Goal: Task Accomplishment & Management: Complete application form

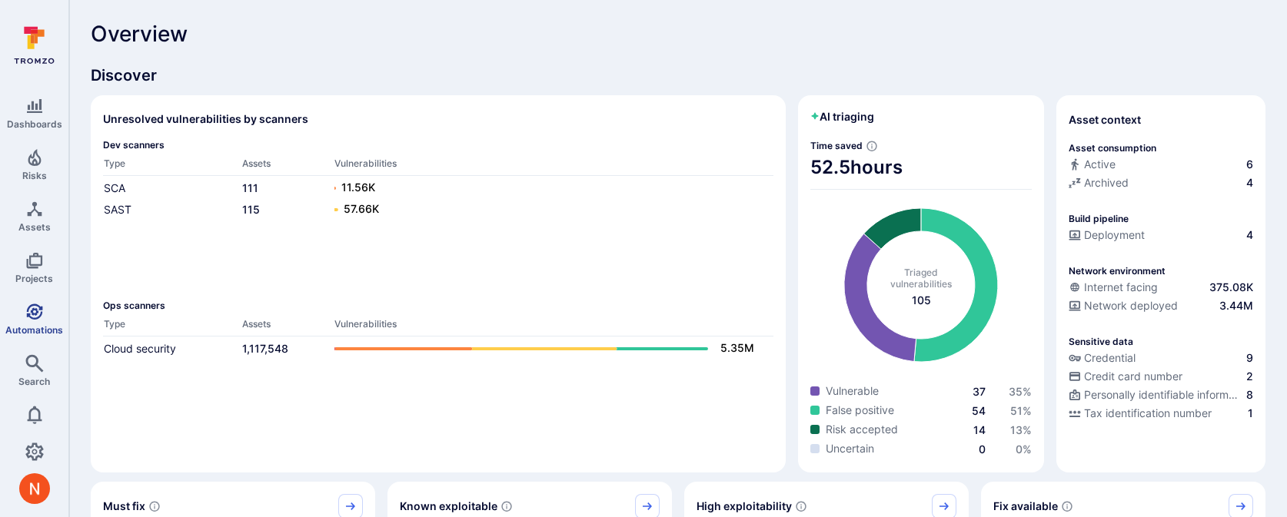
click at [34, 307] on icon "Automations" at bounding box center [34, 312] width 16 height 16
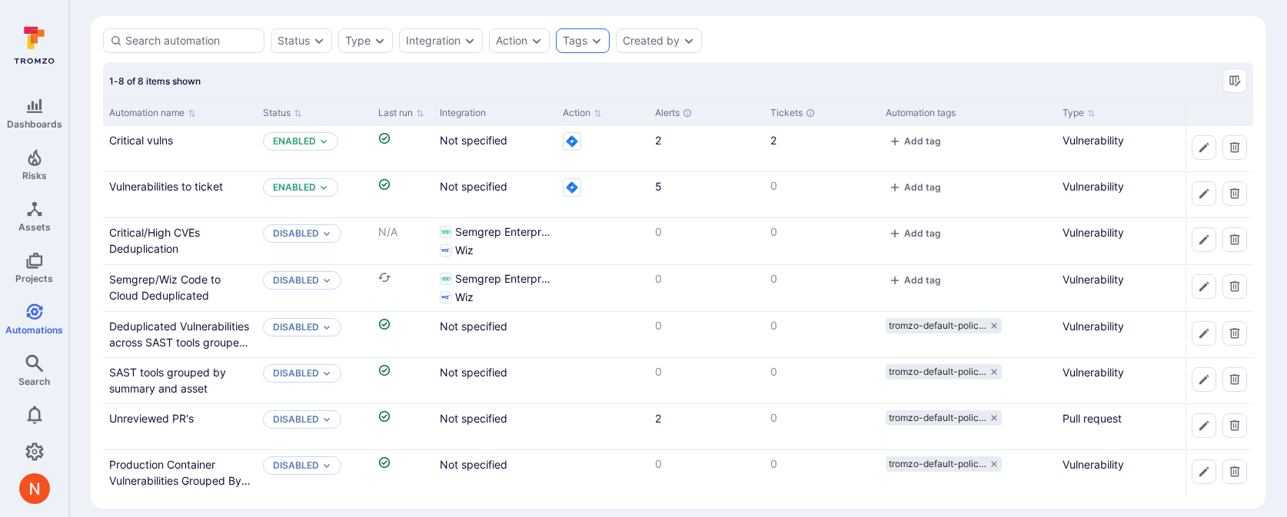
scroll to position [62, 0]
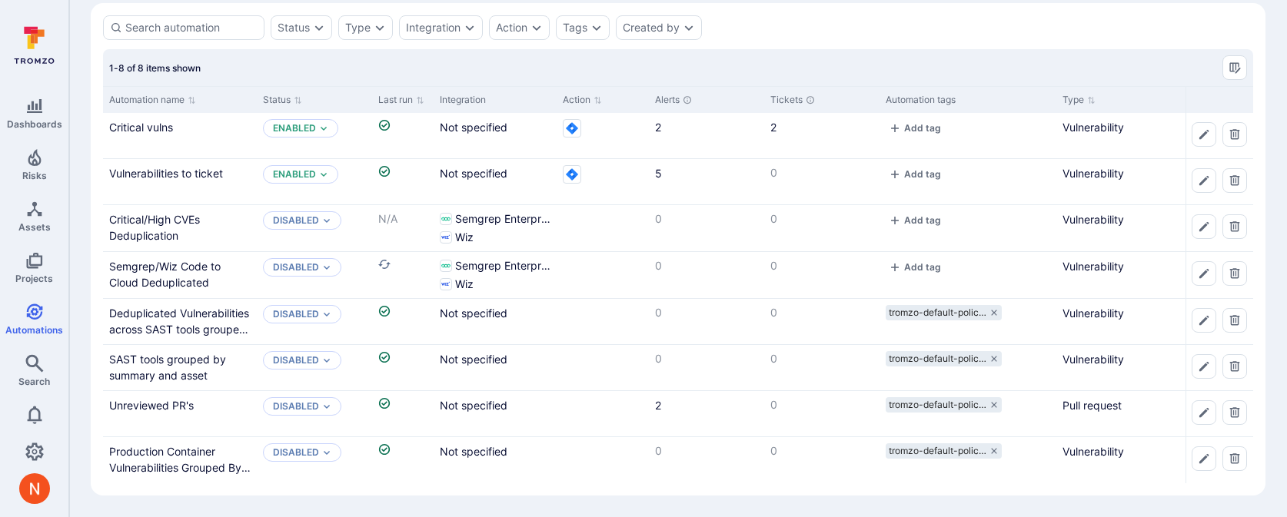
click at [599, 11] on section "Status Type Integration Action Tags Created by 1-8 of 8 items shown Automation …" at bounding box center [678, 249] width 1175 height 493
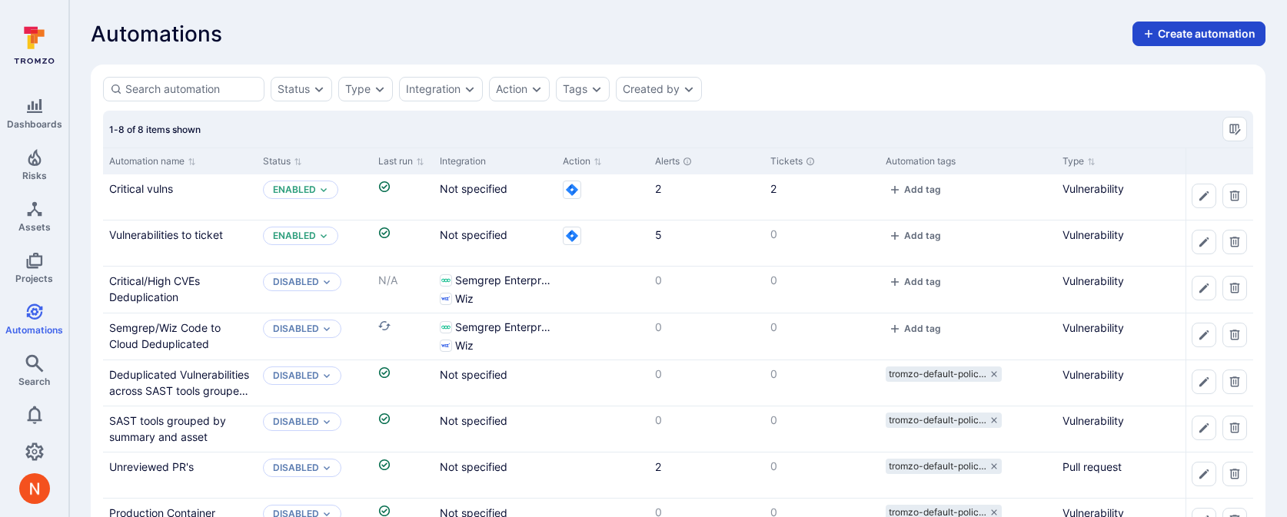
click at [1228, 42] on button "Create automation" at bounding box center [1198, 34] width 133 height 25
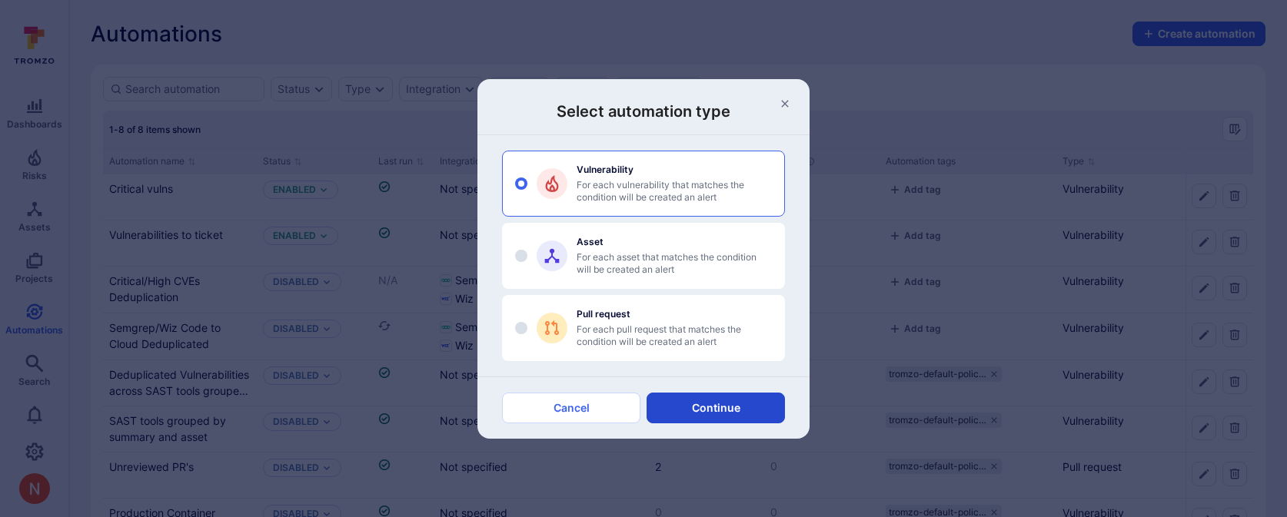
click at [712, 411] on button "Continue" at bounding box center [716, 408] width 138 height 31
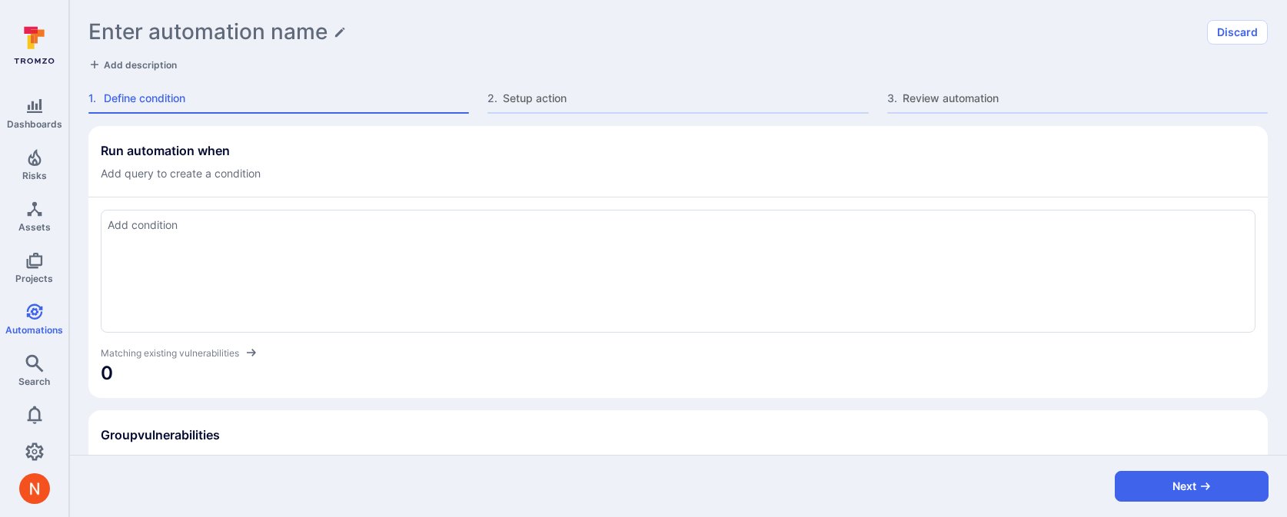
click at [400, 243] on div at bounding box center [678, 271] width 1155 height 123
type textarea "score > 50 and asset.type = "container image""
click at [452, 375] on span "0" at bounding box center [678, 373] width 1155 height 25
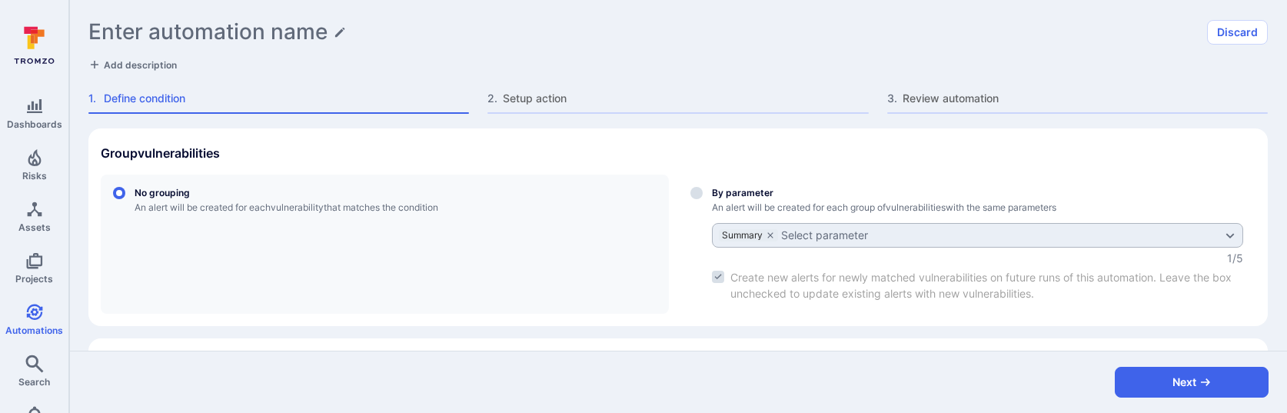
scroll to position [273, 0]
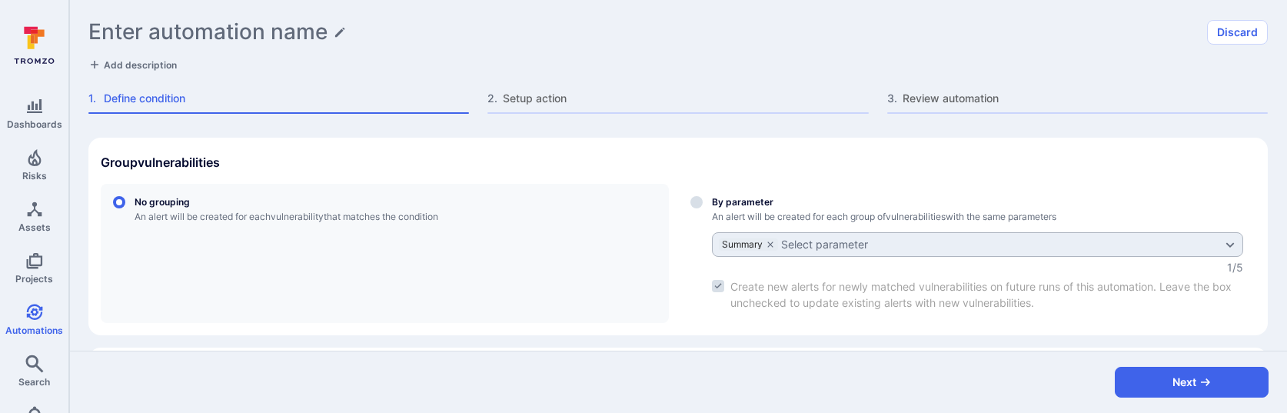
click at [728, 204] on div "Select group by parameter" at bounding box center [977, 253] width 531 height 115
click at [703, 204] on input "By parameter An alert will be created for each group of vulnerabilities with th…" at bounding box center [696, 202] width 12 height 12
radio input "true"
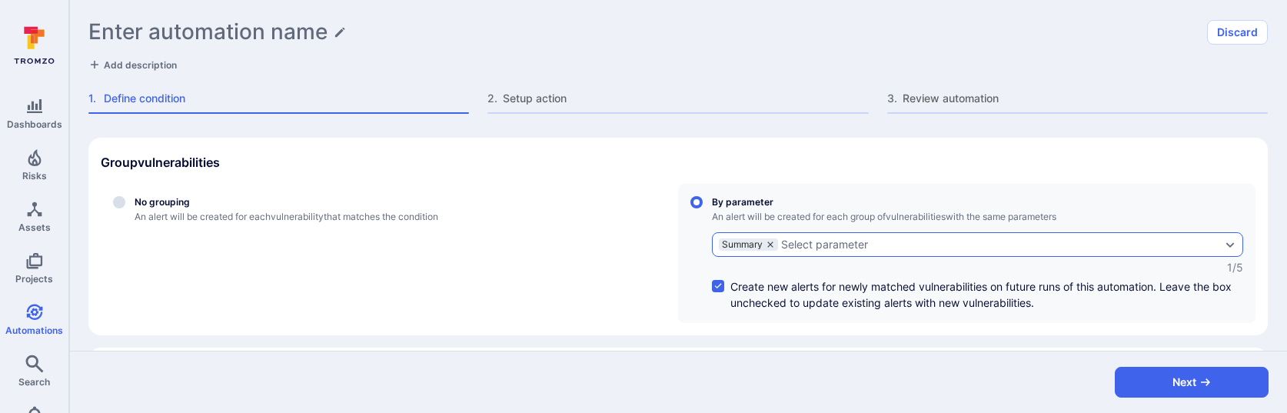
click at [773, 242] on icon "grouping parameters" at bounding box center [770, 244] width 9 height 9
click at [703, 208] on input "By parameter An alert will be created for each group of vulnerabilities with th…" at bounding box center [696, 202] width 12 height 12
click at [770, 242] on div "Select parameter" at bounding box center [762, 244] width 87 height 12
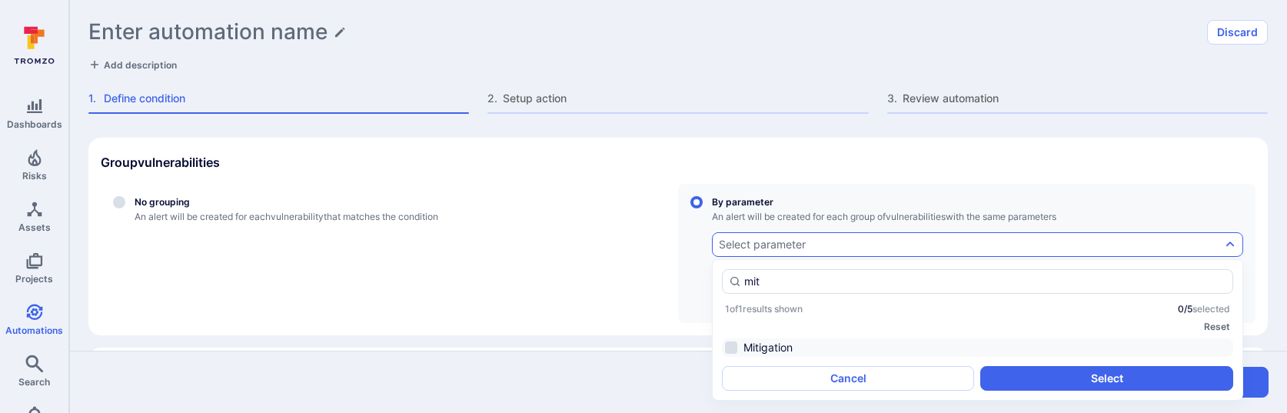
click at [766, 351] on li "Mitigation" at bounding box center [977, 347] width 511 height 18
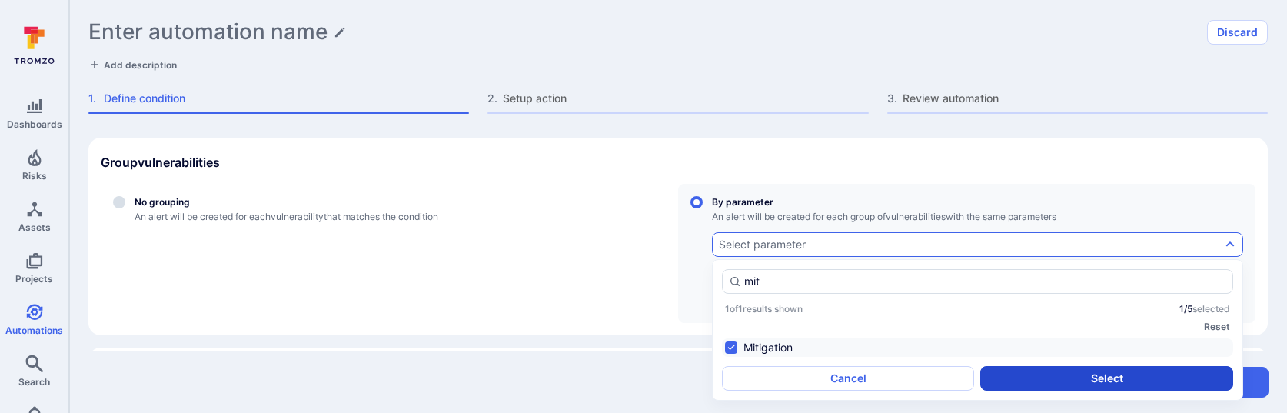
type input "mit"
click at [1024, 379] on button "Select" at bounding box center [1106, 378] width 252 height 25
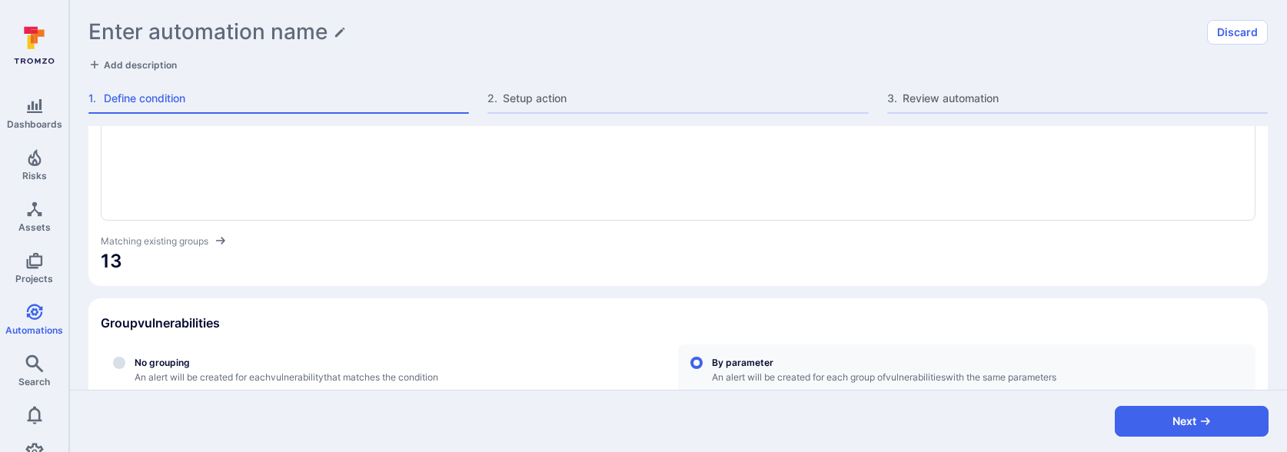
scroll to position [0, 0]
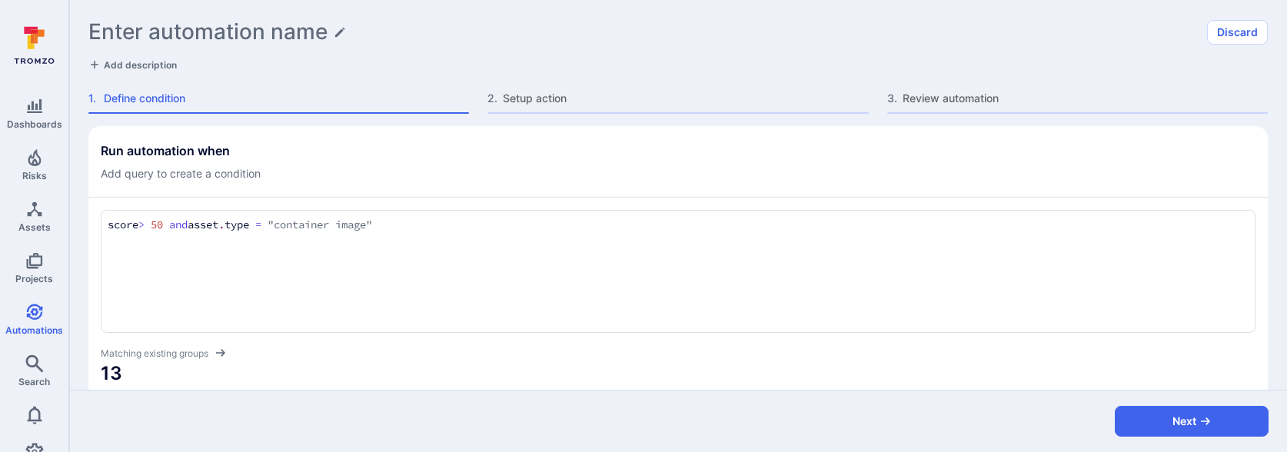
click at [377, 229] on textarea "score > 50 and asset.type = "container image"" at bounding box center [678, 225] width 1141 height 17
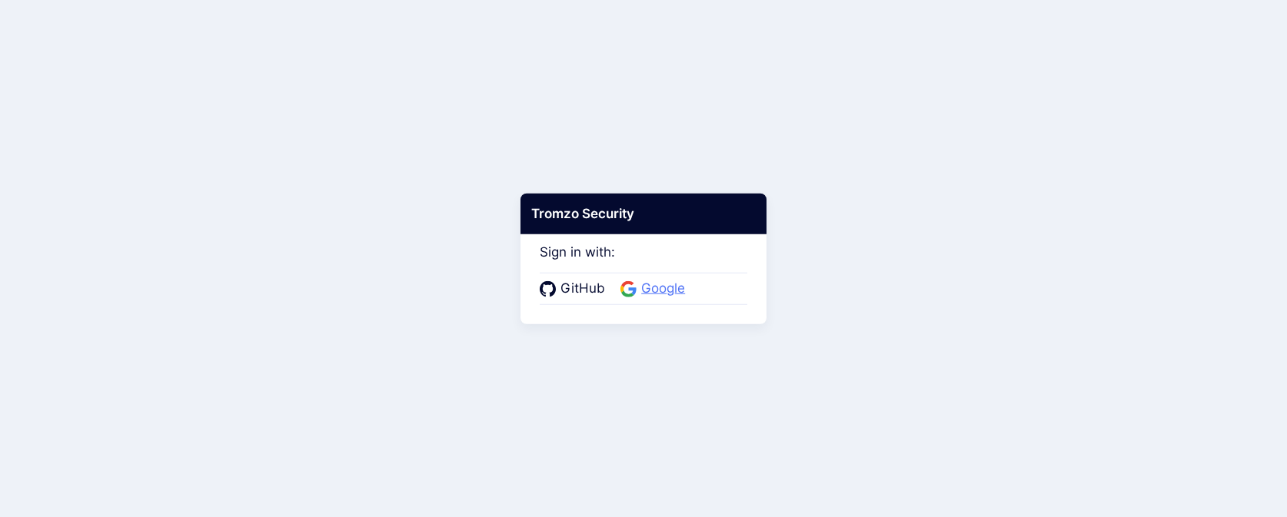
click at [654, 286] on span "Google" at bounding box center [663, 289] width 53 height 20
